Goal: Find specific page/section: Find specific page/section

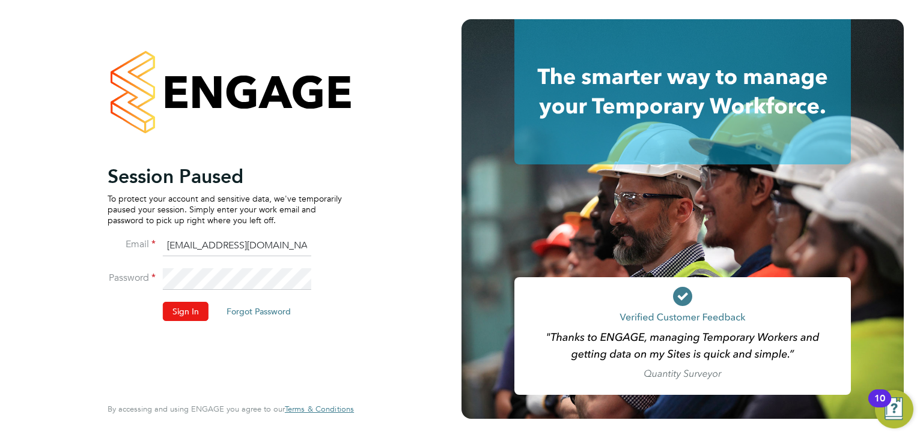
click at [187, 312] on button "Sign In" at bounding box center [186, 311] width 46 height 19
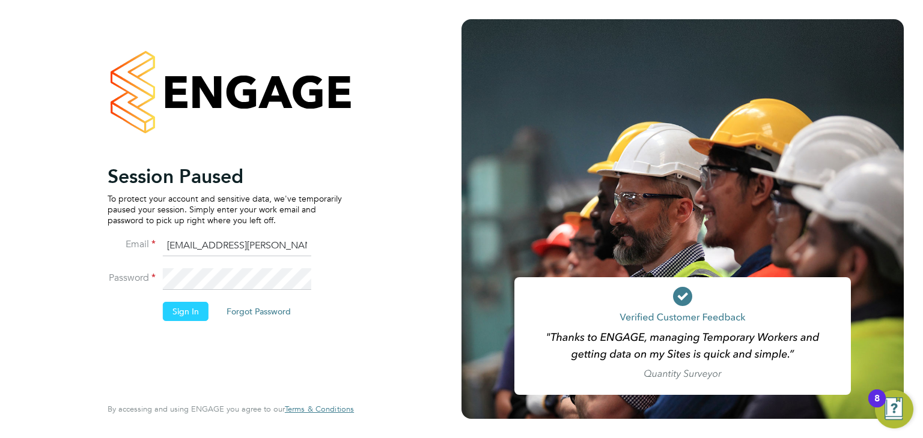
click at [190, 308] on button "Sign In" at bounding box center [186, 311] width 46 height 19
